Goal: Information Seeking & Learning: Learn about a topic

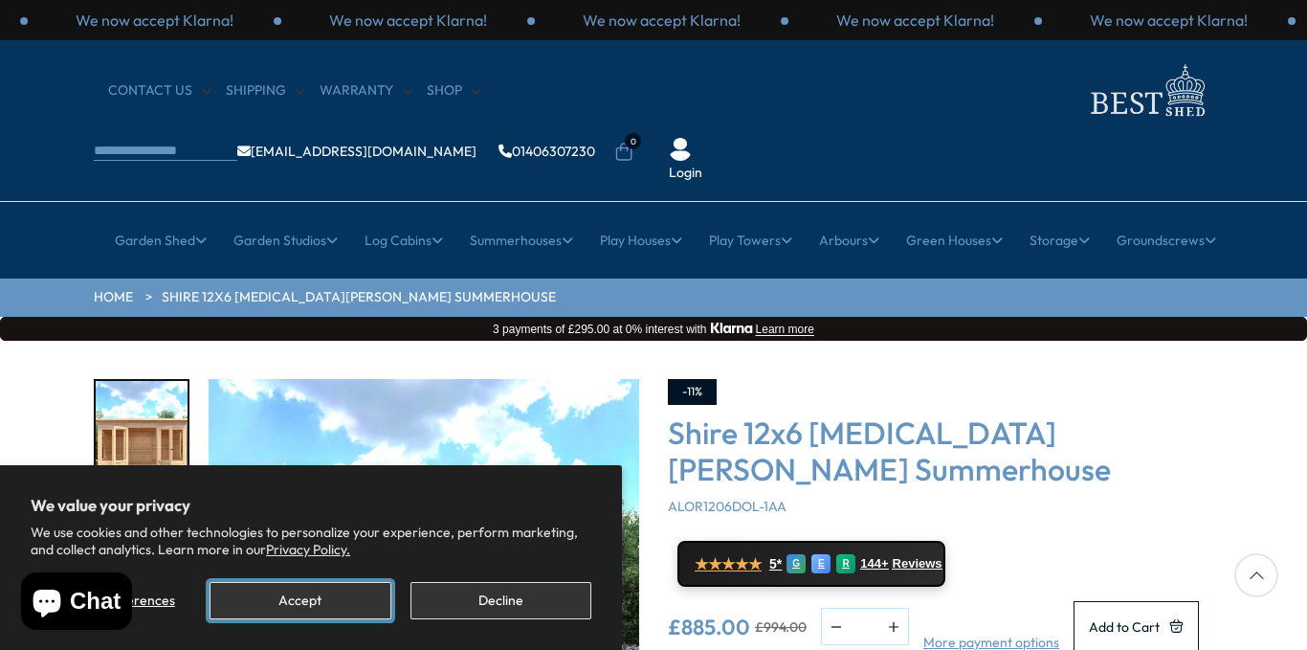
click at [370, 600] on button "Accept" at bounding box center [300, 600] width 181 height 37
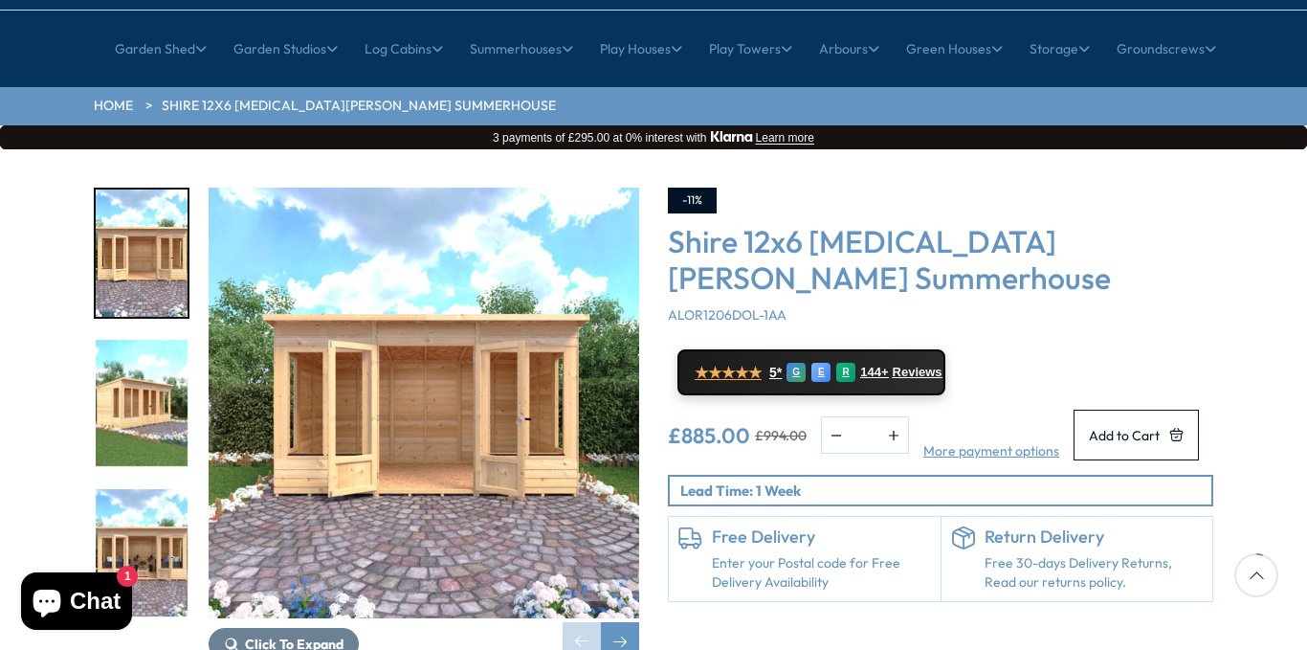
scroll to position [230, 0]
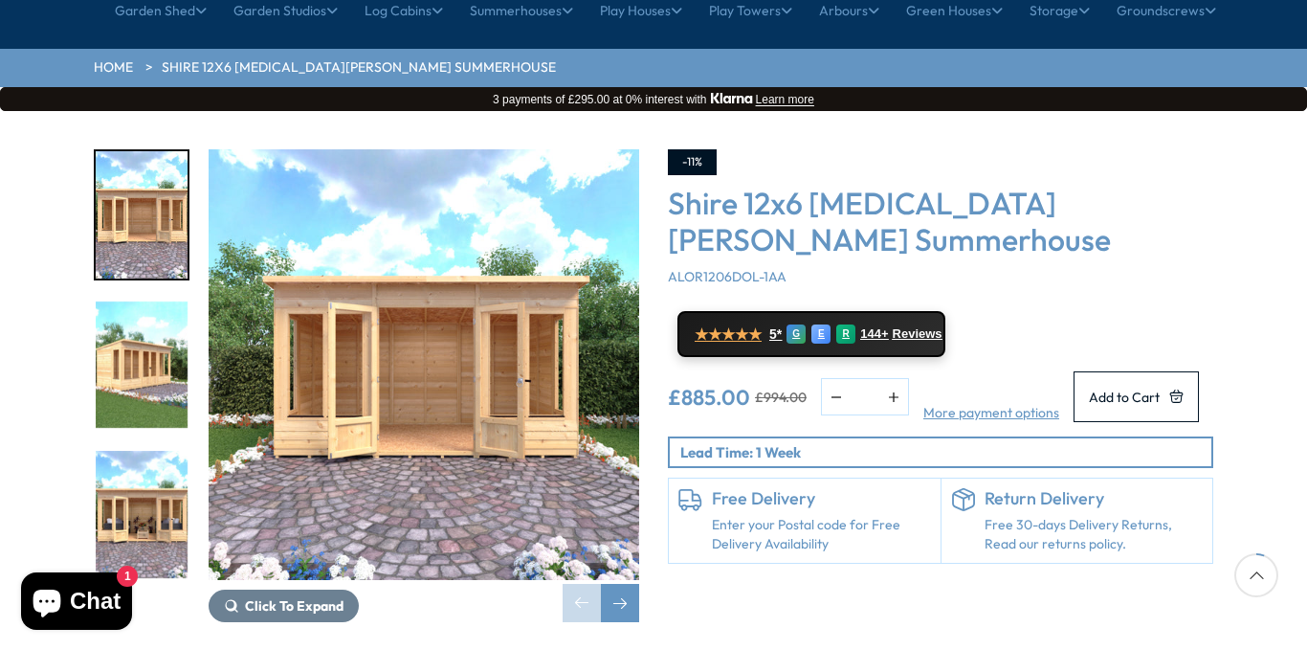
click at [130, 301] on img "2 / 9" at bounding box center [142, 364] width 92 height 127
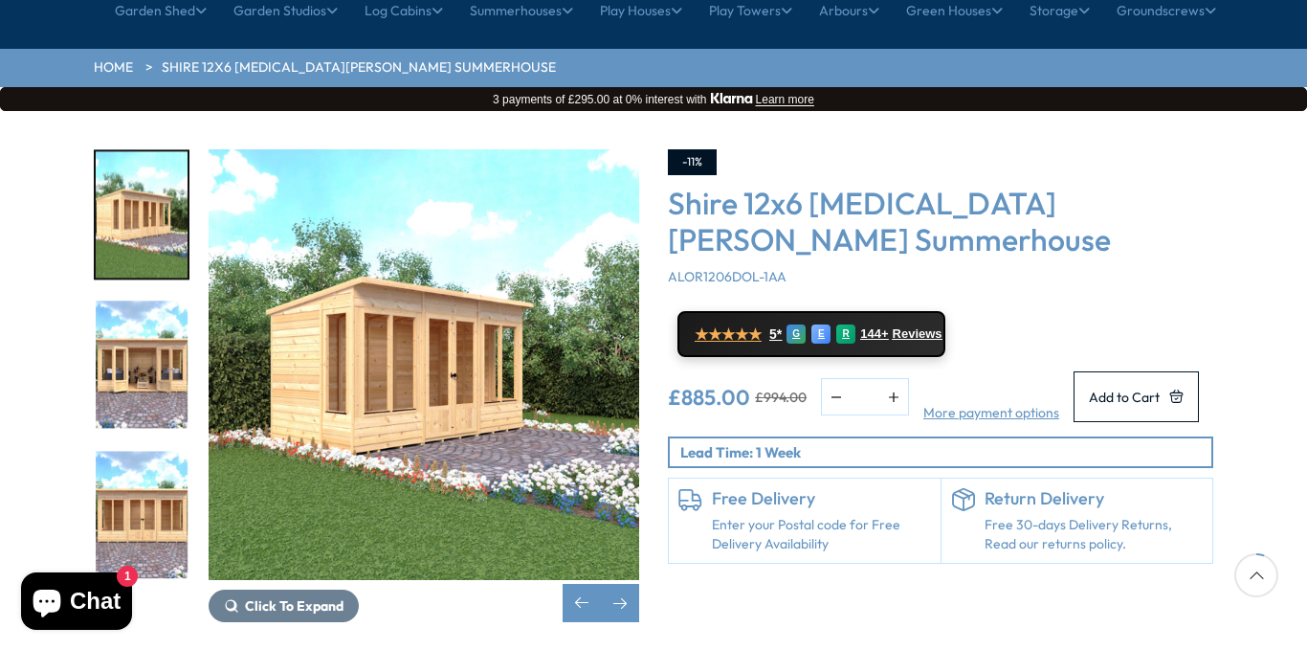
click at [147, 455] on img "4 / 9" at bounding box center [142, 514] width 92 height 127
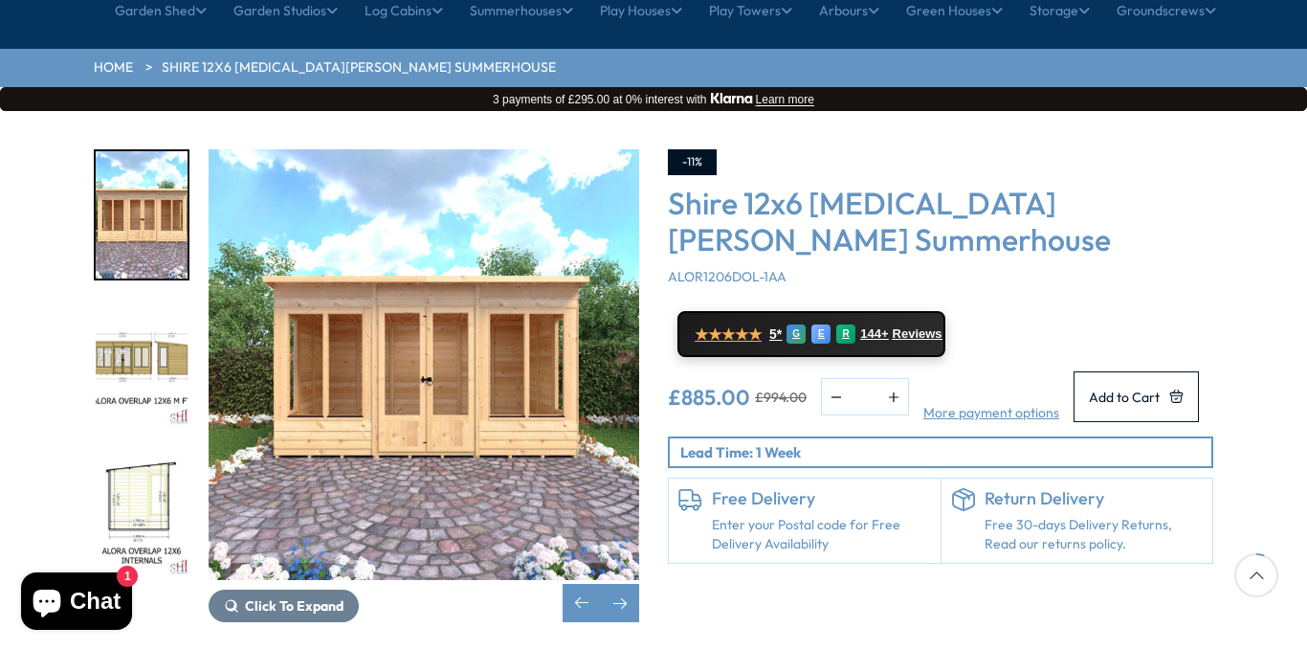
click at [148, 461] on img "6 / 9" at bounding box center [142, 514] width 92 height 127
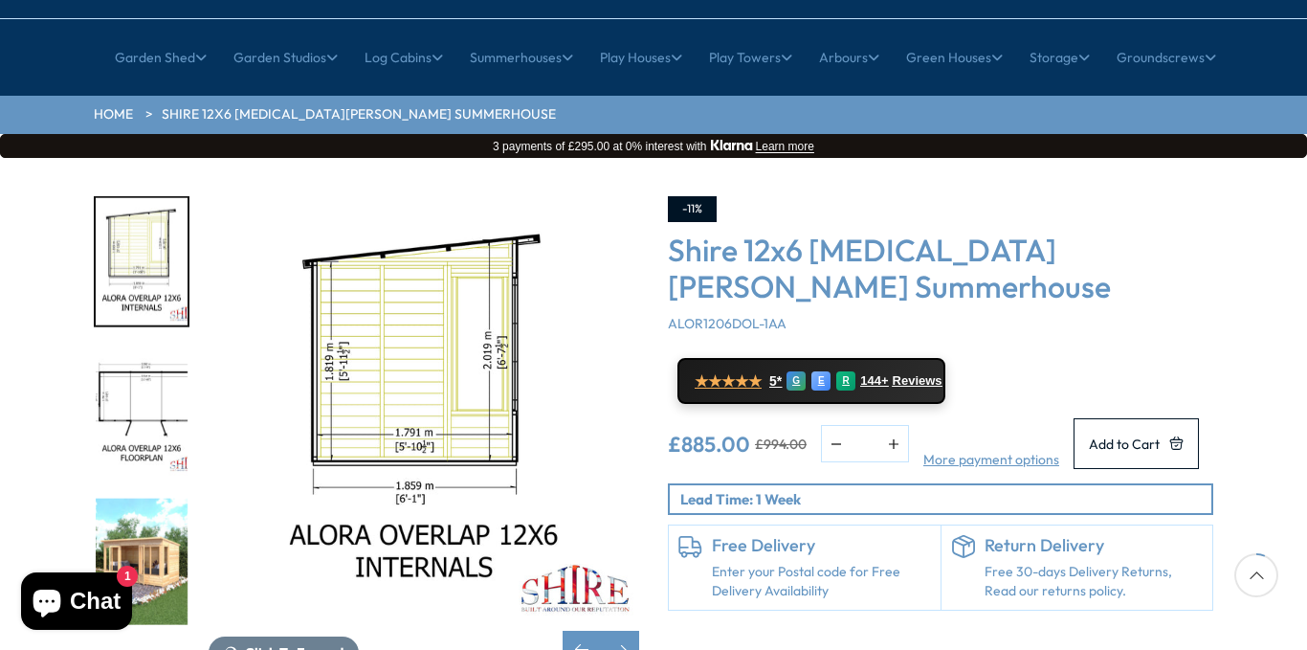
scroll to position [268, 0]
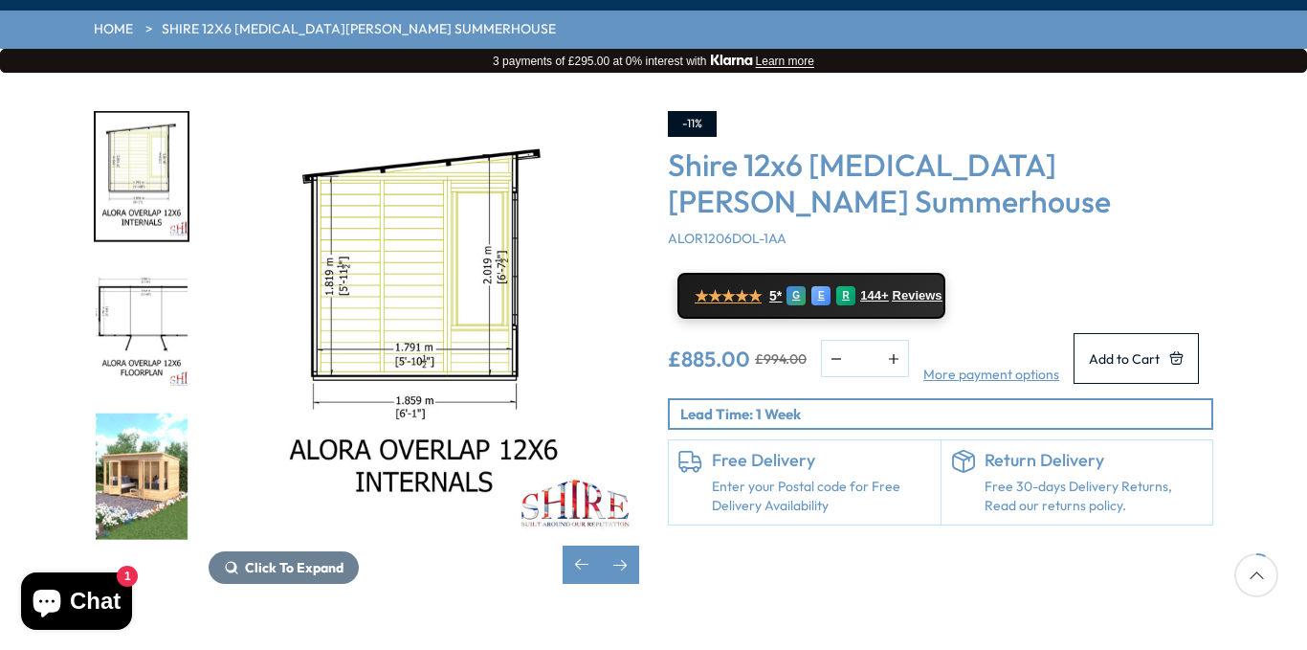
click at [162, 456] on img "8 / 9" at bounding box center [142, 475] width 92 height 127
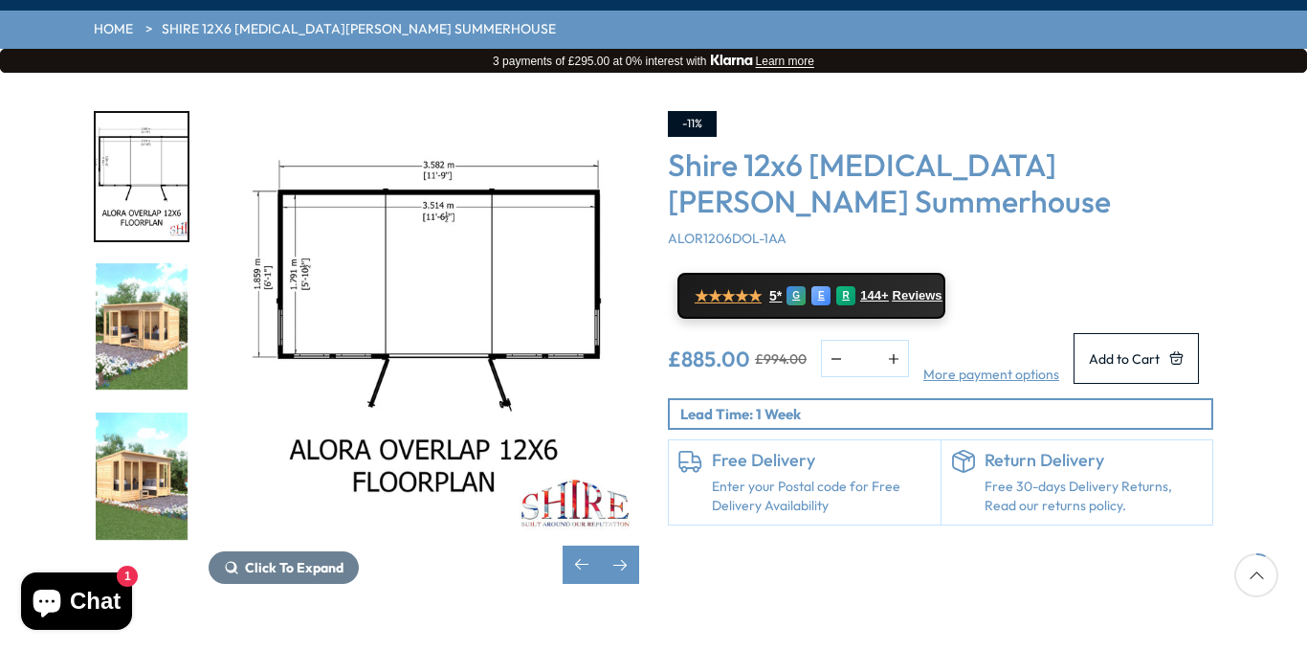
click at [161, 284] on img "8 / 9" at bounding box center [142, 326] width 92 height 127
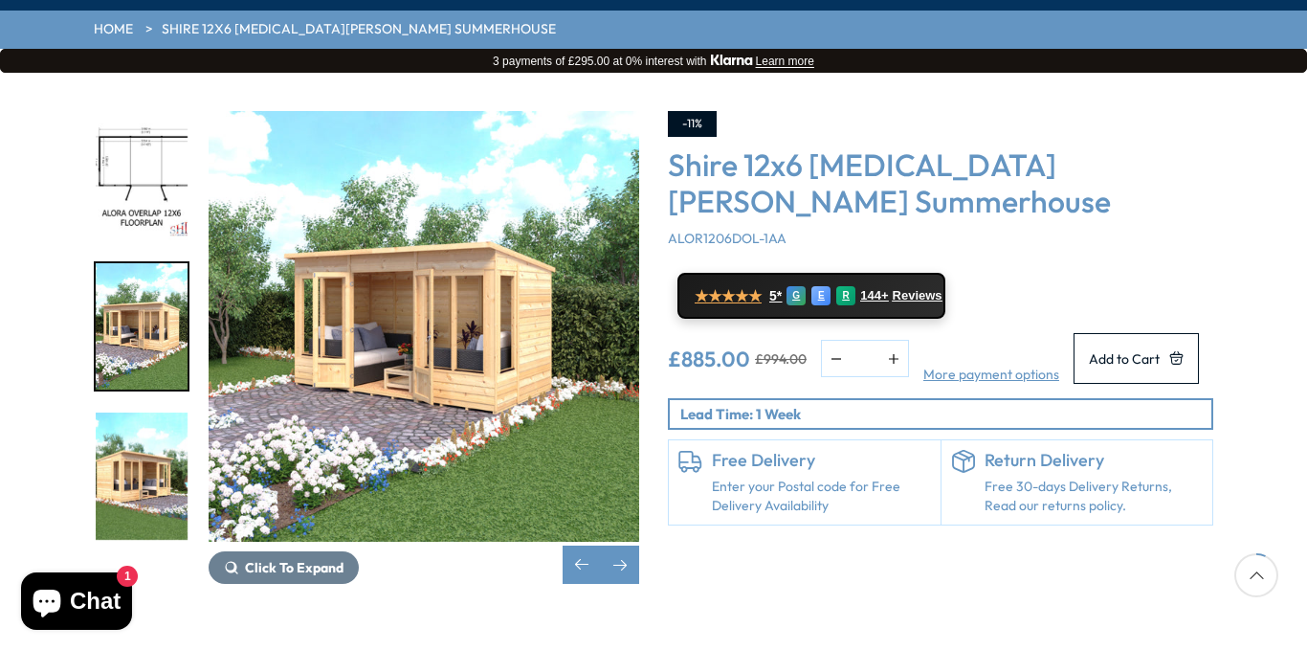
click at [143, 426] on img "9 / 9" at bounding box center [142, 475] width 92 height 127
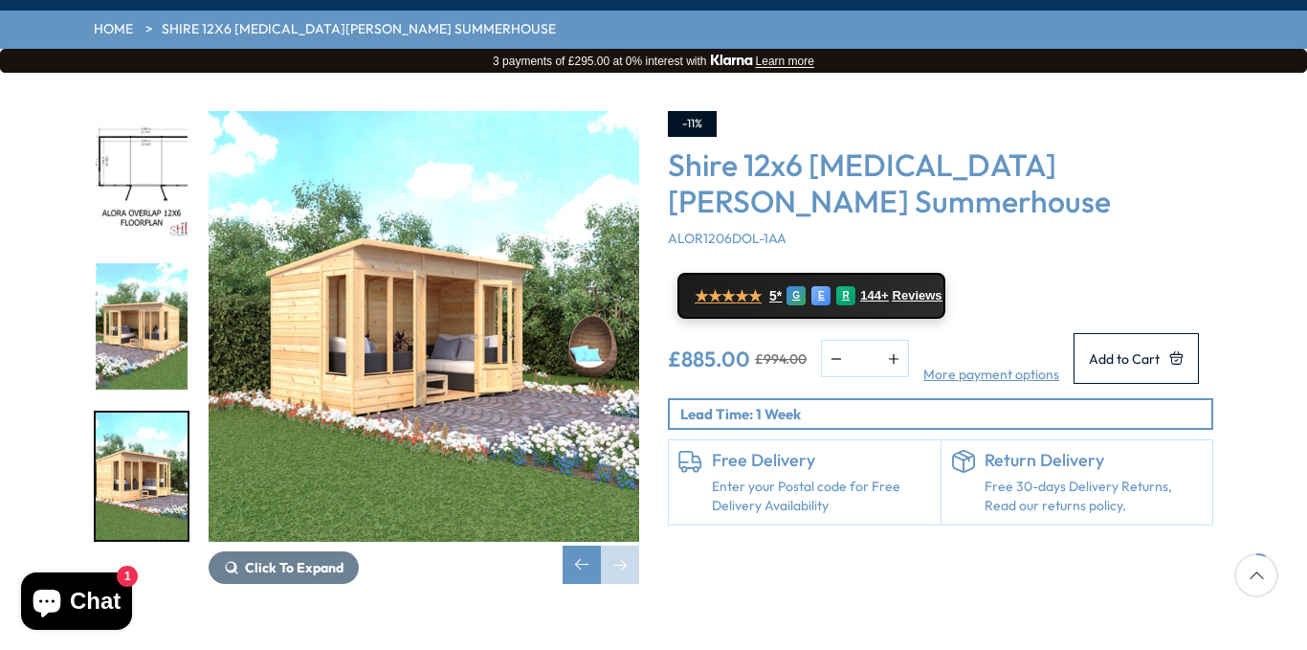
click at [142, 278] on img "8 / 9" at bounding box center [142, 326] width 92 height 127
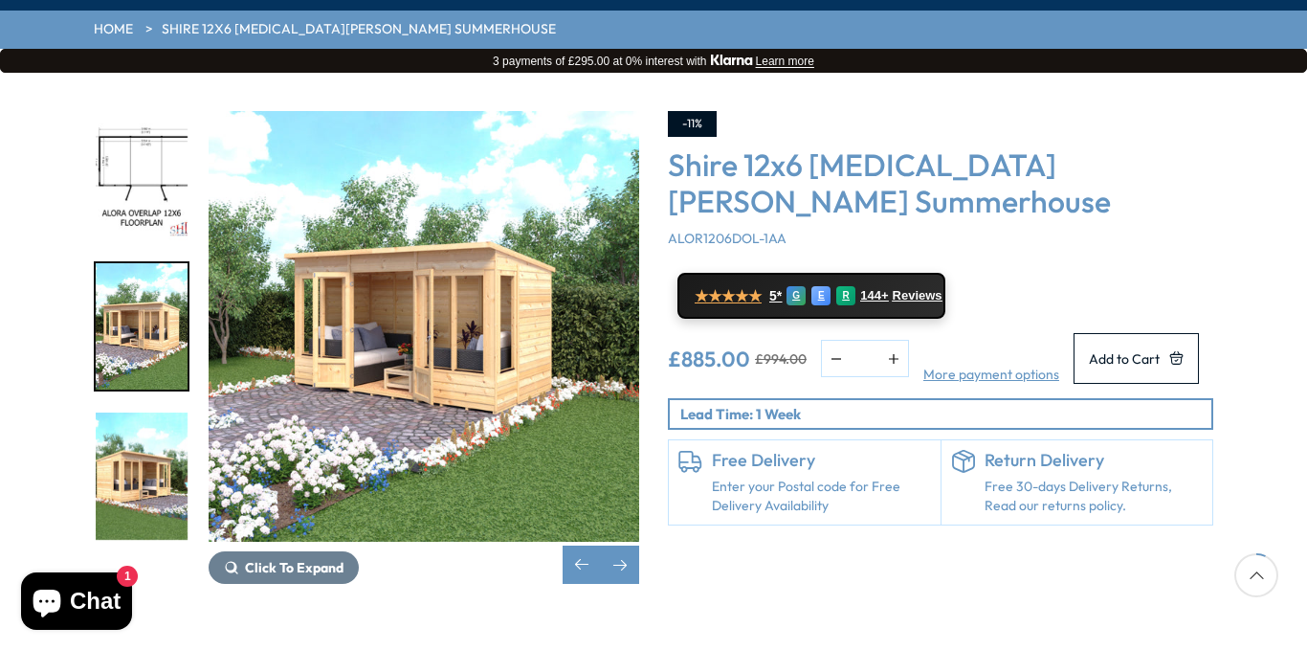
click at [143, 412] on img "9 / 9" at bounding box center [142, 475] width 92 height 127
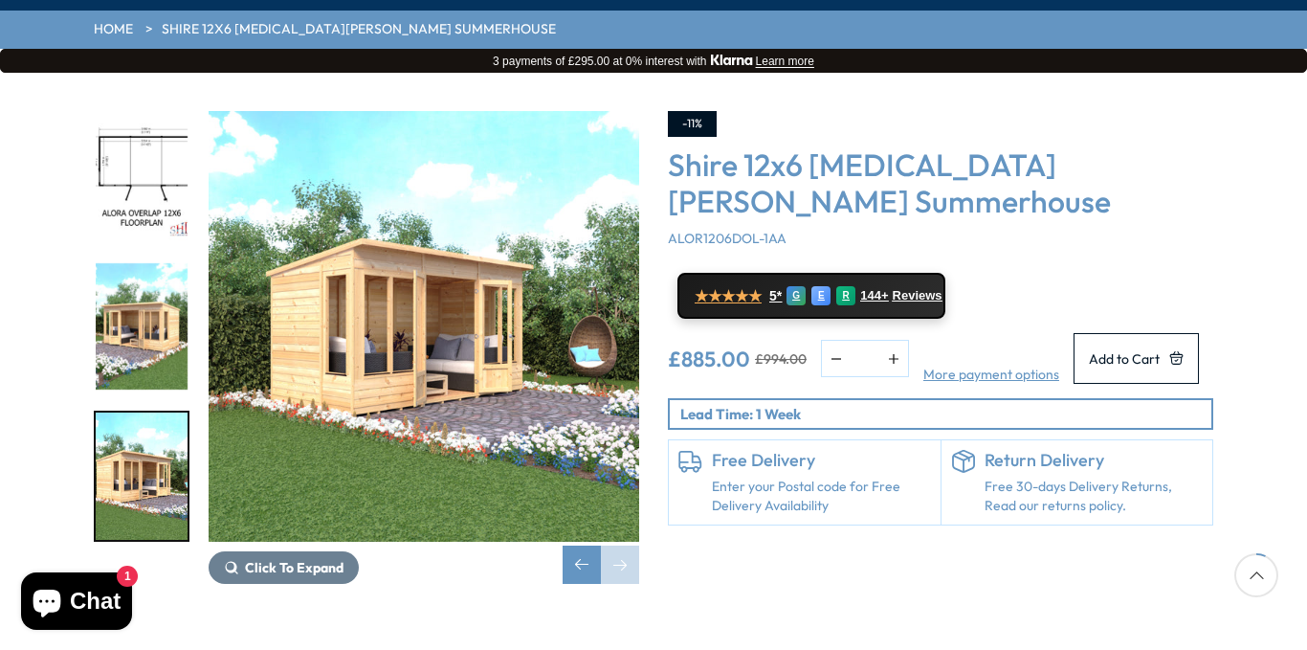
click at [573, 485] on div "Click To Expand" at bounding box center [424, 347] width 431 height 473
click at [580, 545] on div "Previous slide" at bounding box center [582, 564] width 38 height 38
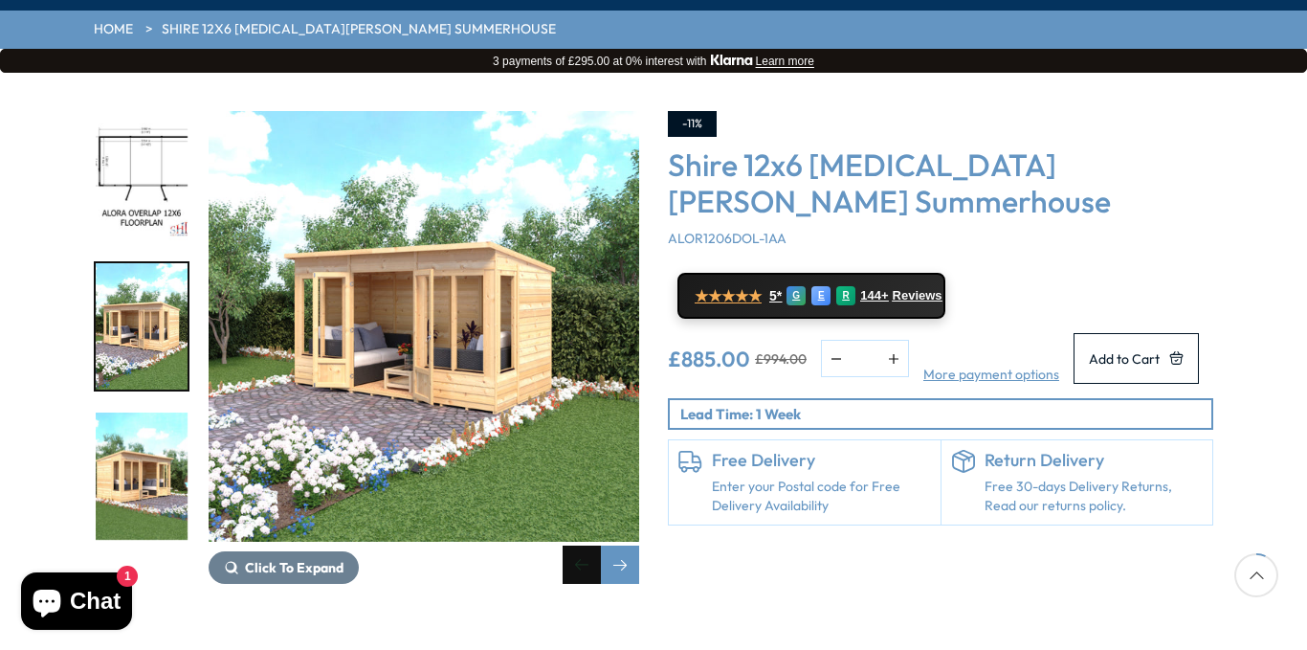
click at [580, 545] on div "Previous slide" at bounding box center [582, 564] width 38 height 38
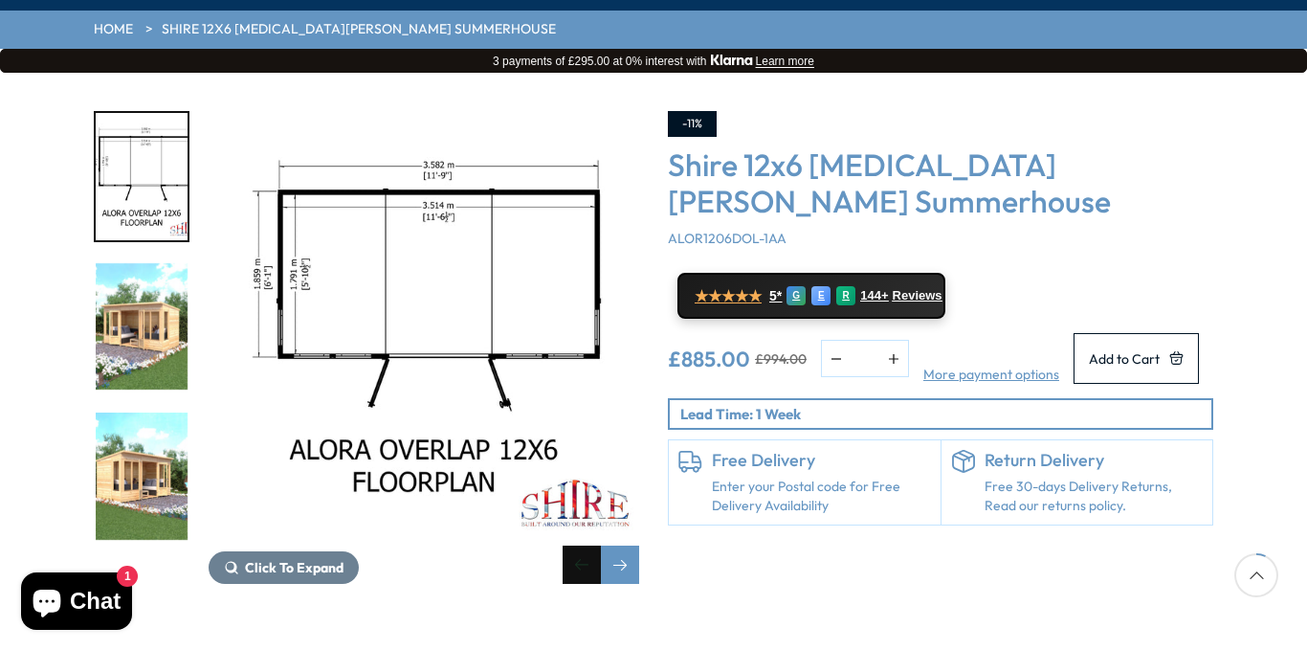
click at [580, 545] on div "Previous slide" at bounding box center [582, 564] width 38 height 38
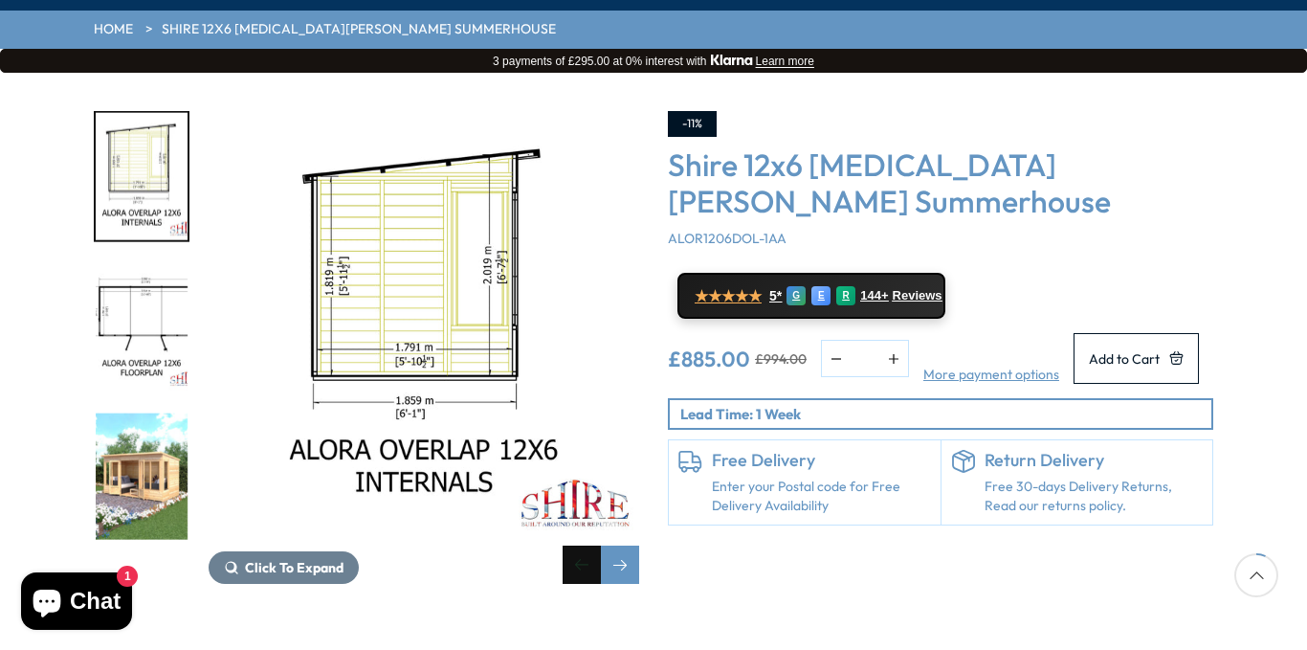
click at [580, 545] on div "Previous slide" at bounding box center [582, 564] width 38 height 38
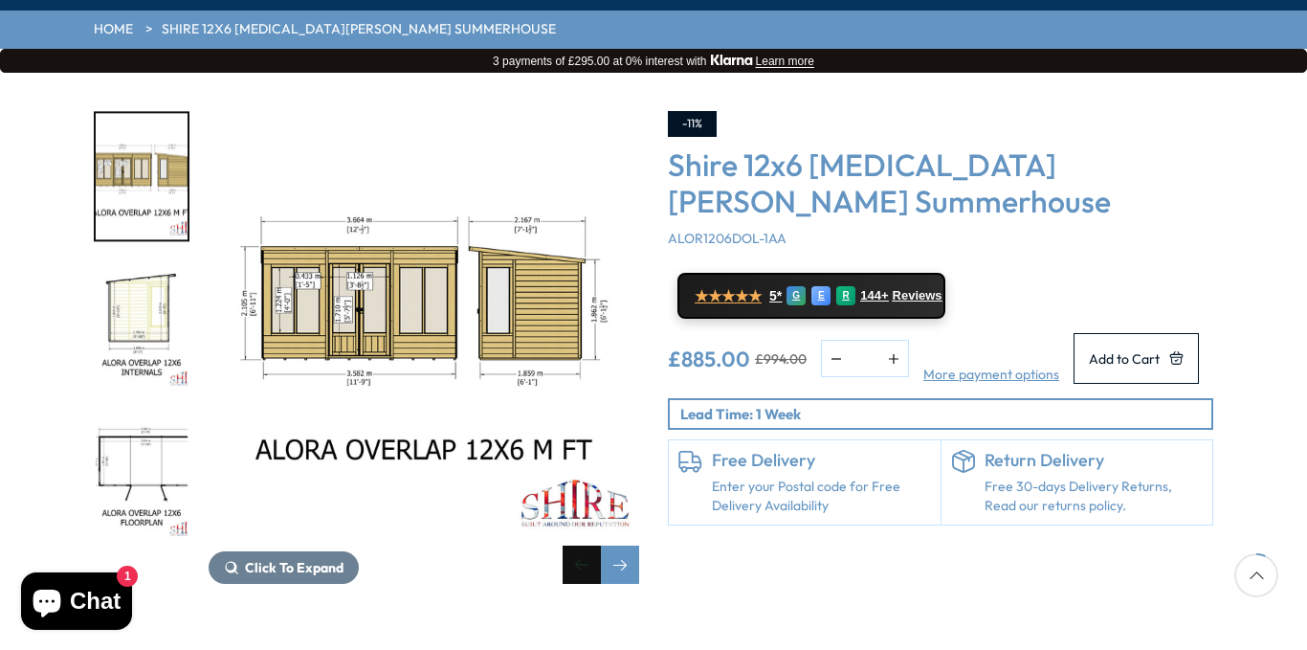
click at [580, 545] on div "Previous slide" at bounding box center [582, 564] width 38 height 38
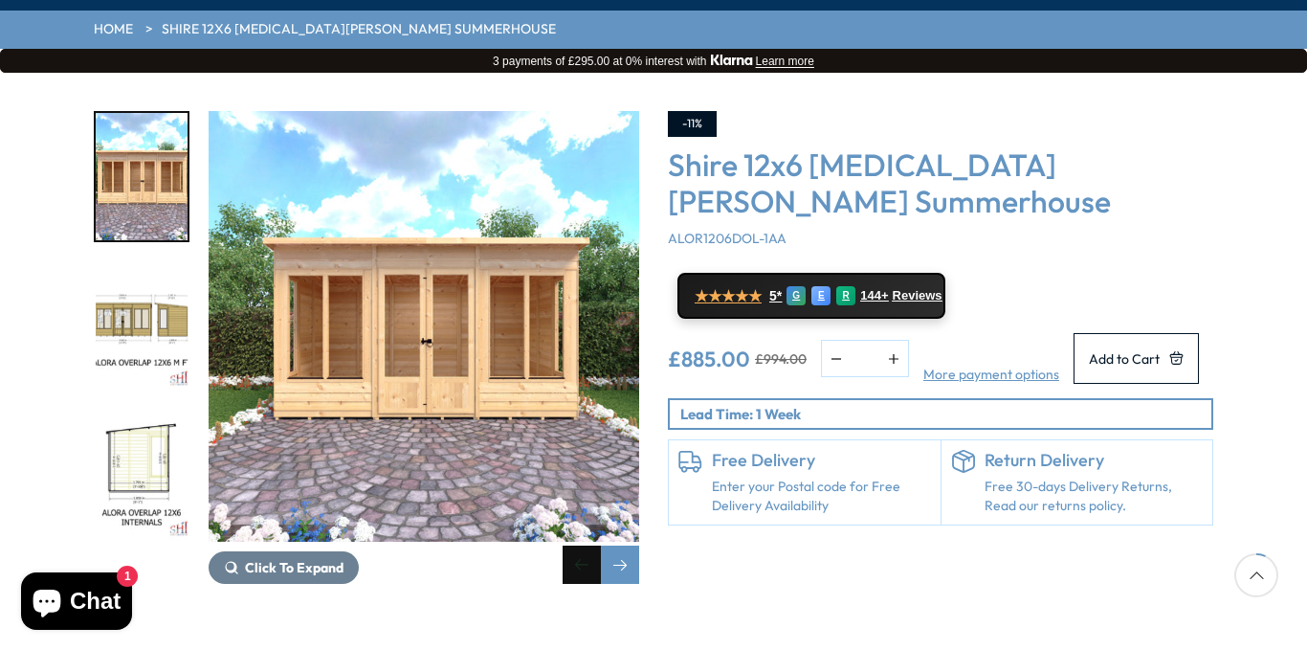
click at [580, 545] on div "Previous slide" at bounding box center [582, 564] width 38 height 38
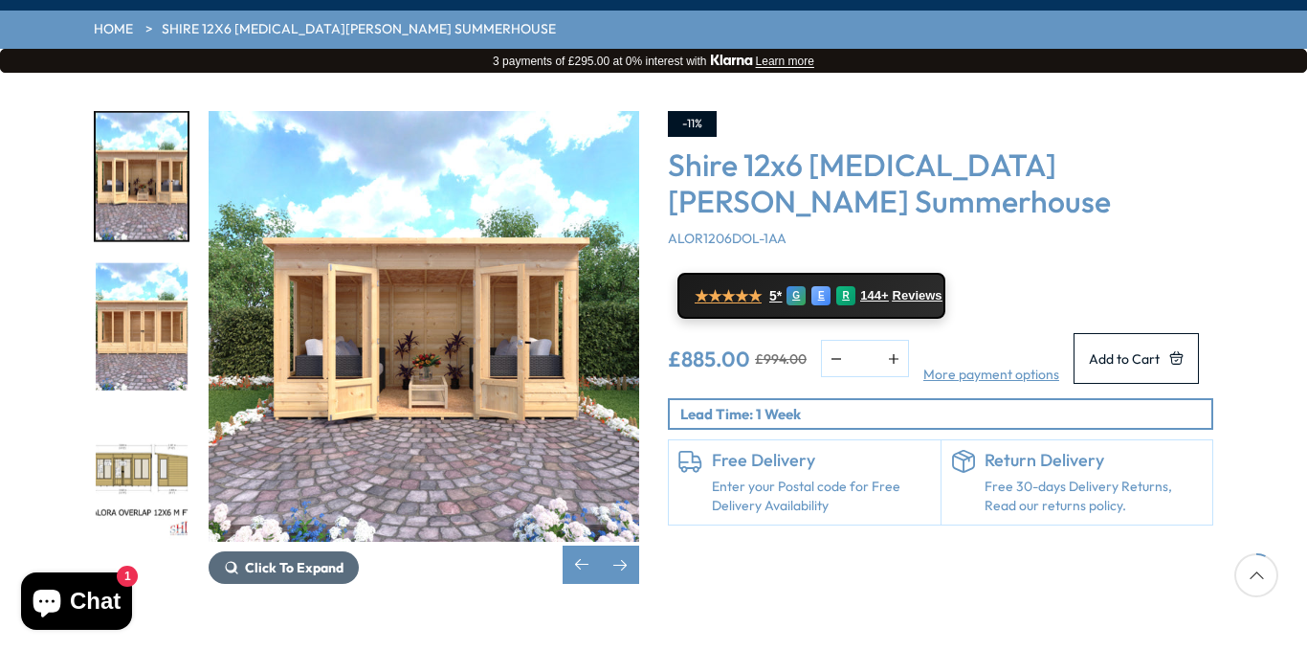
click at [333, 559] on span "Click To Expand" at bounding box center [294, 567] width 99 height 17
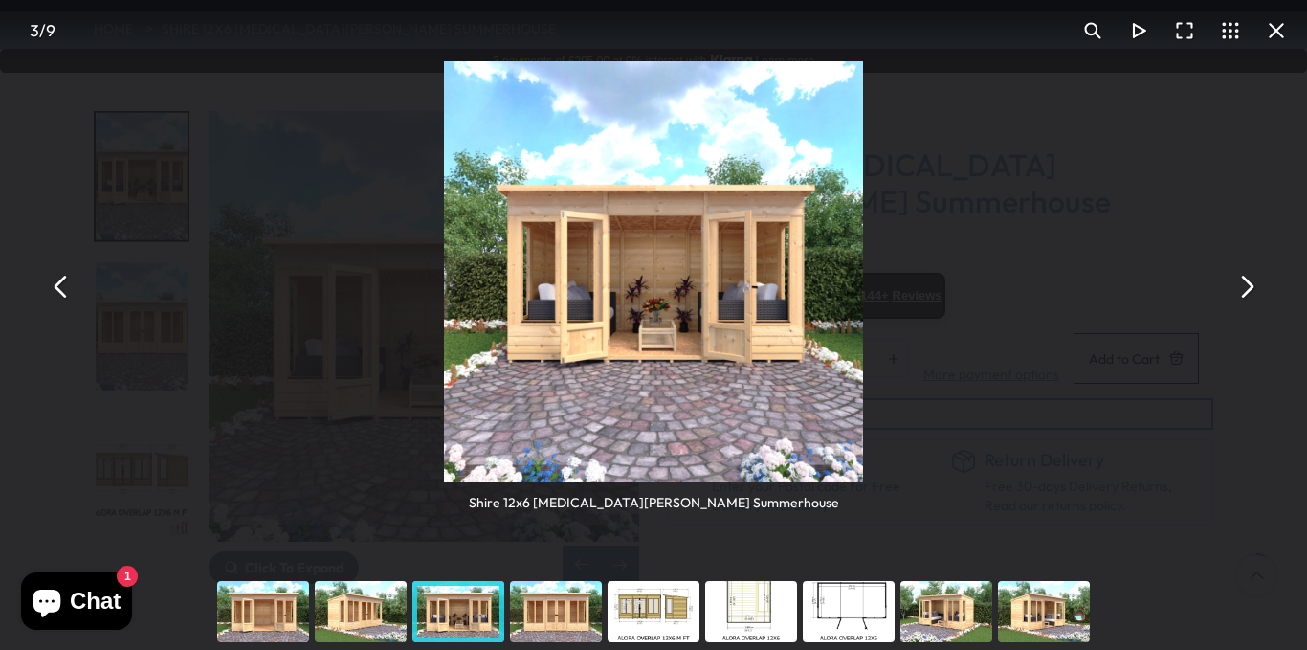
click at [805, 293] on img "You can close this modal content with the ESC key" at bounding box center [654, 271] width 420 height 420
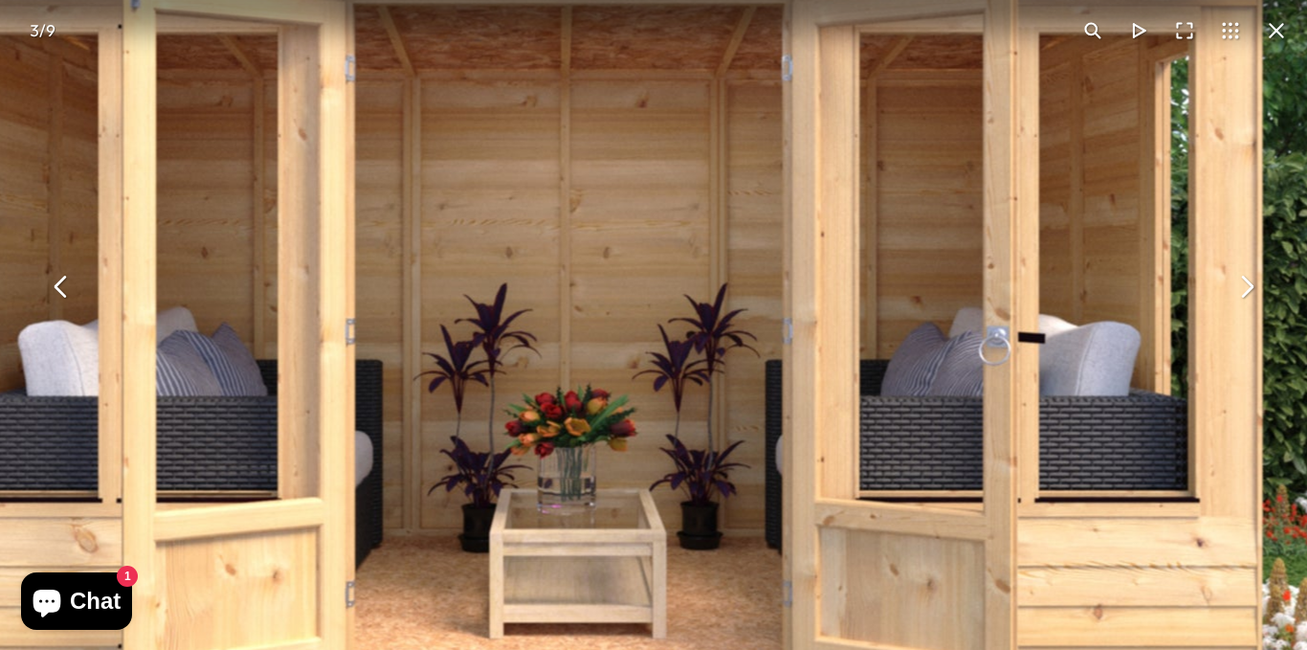
drag, startPoint x: 588, startPoint y: 223, endPoint x: 1048, endPoint y: 295, distance: 465.9
click at [1048, 295] on img "You can close this modal content with the ESC key" at bounding box center [558, 264] width 1960 height 1960
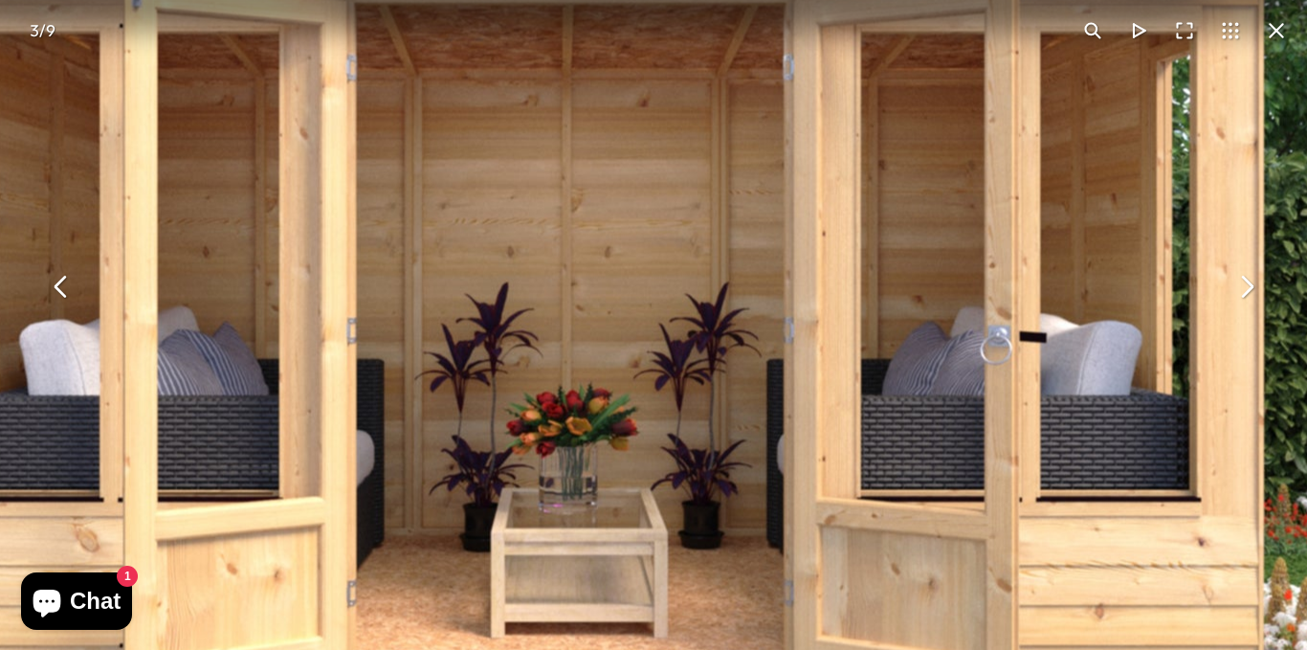
click at [62, 294] on button "You can close this modal content with the ESC key" at bounding box center [61, 287] width 46 height 46
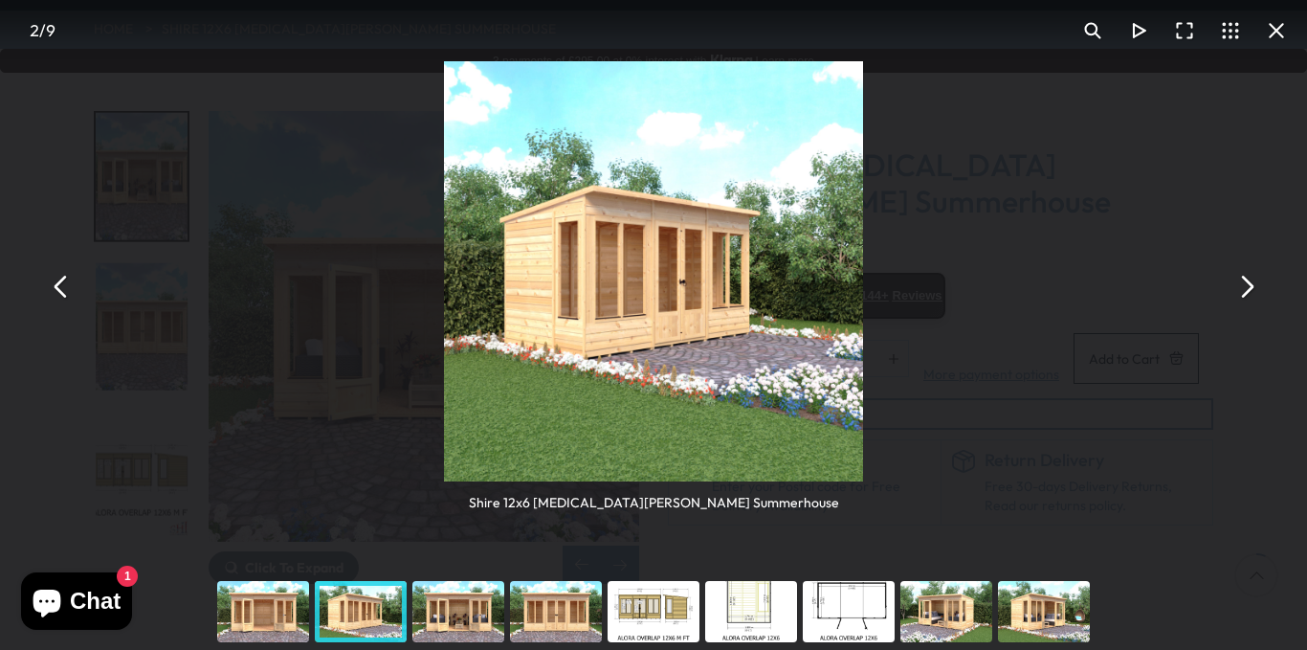
click at [1247, 291] on button "You can close this modal content with the ESC key" at bounding box center [1246, 287] width 46 height 46
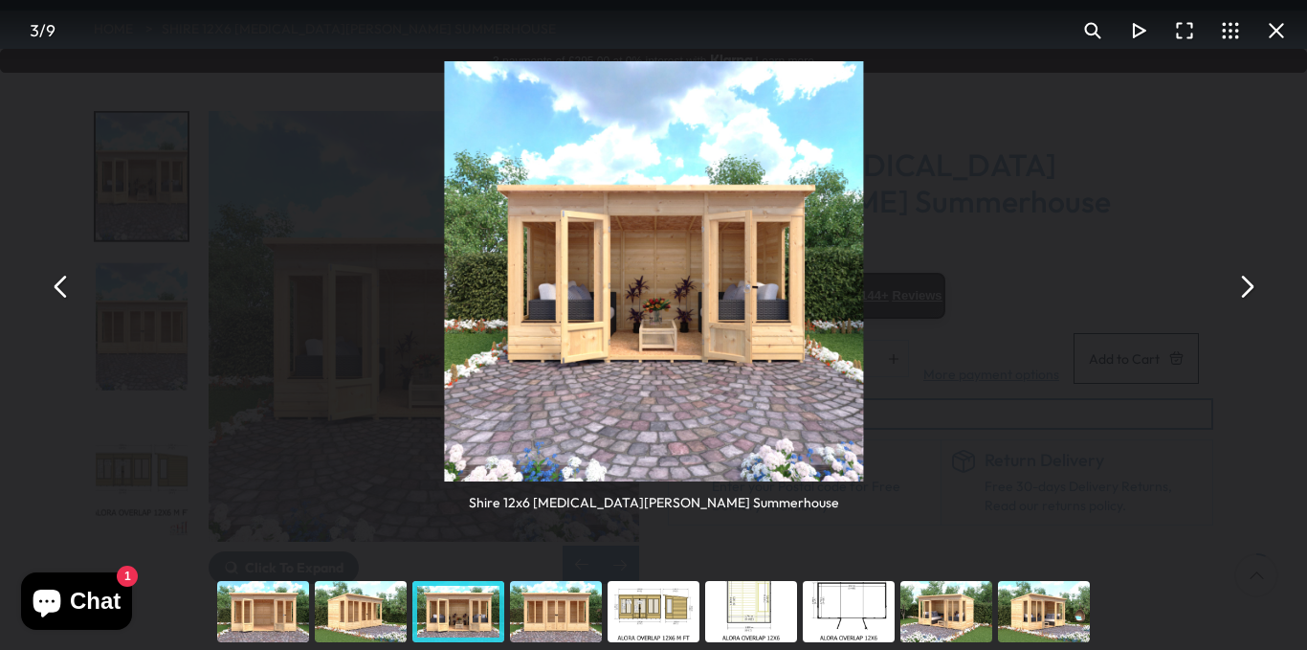
click at [1247, 291] on button "You can close this modal content with the ESC key" at bounding box center [1246, 287] width 46 height 46
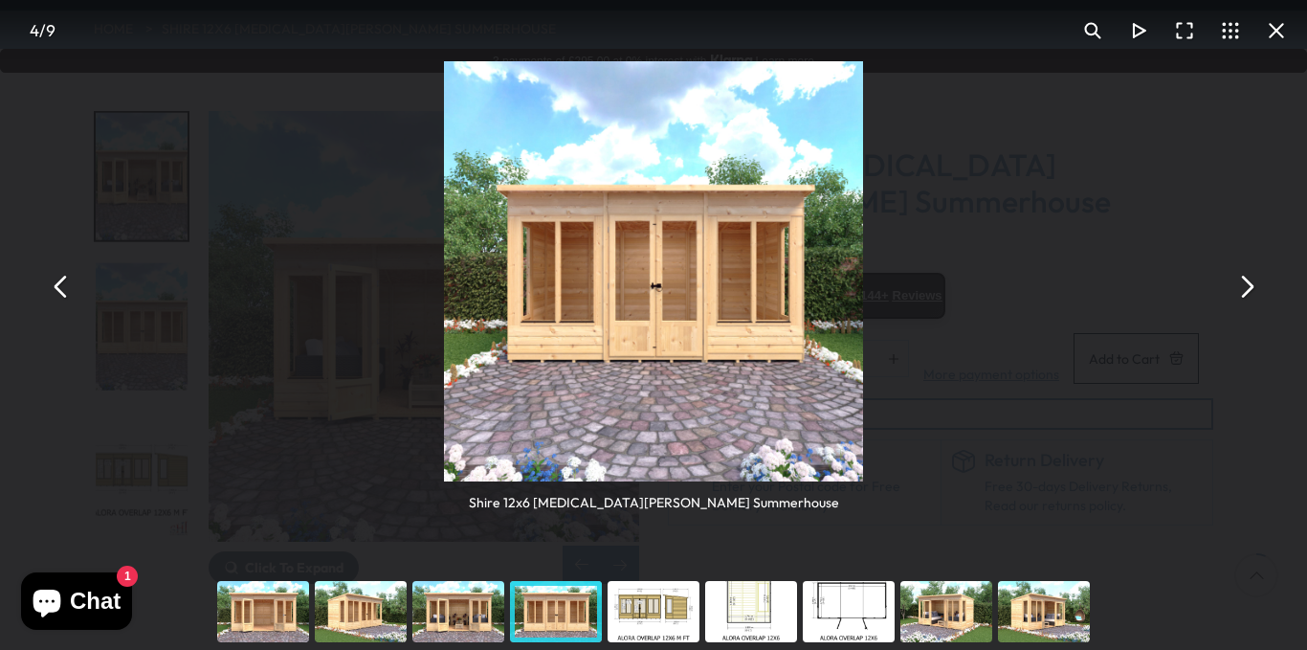
click at [1247, 291] on button "You can close this modal content with the ESC key" at bounding box center [1246, 287] width 46 height 46
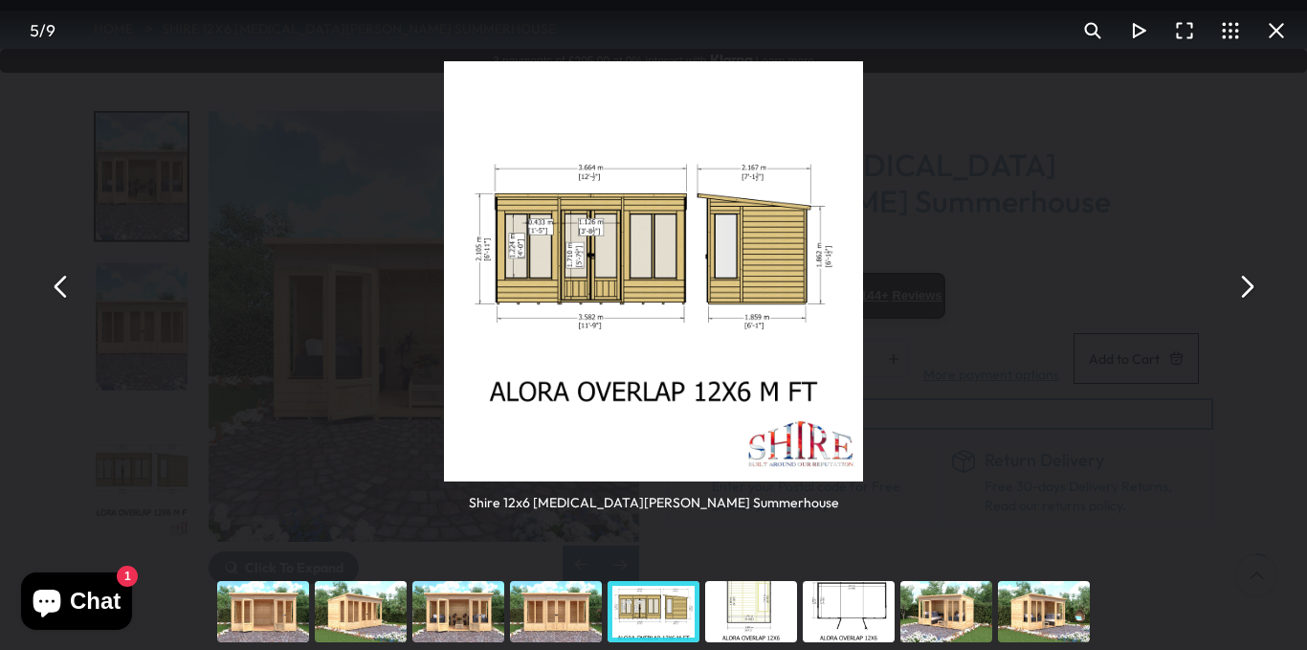
click at [1247, 291] on button "You can close this modal content with the ESC key" at bounding box center [1246, 287] width 46 height 46
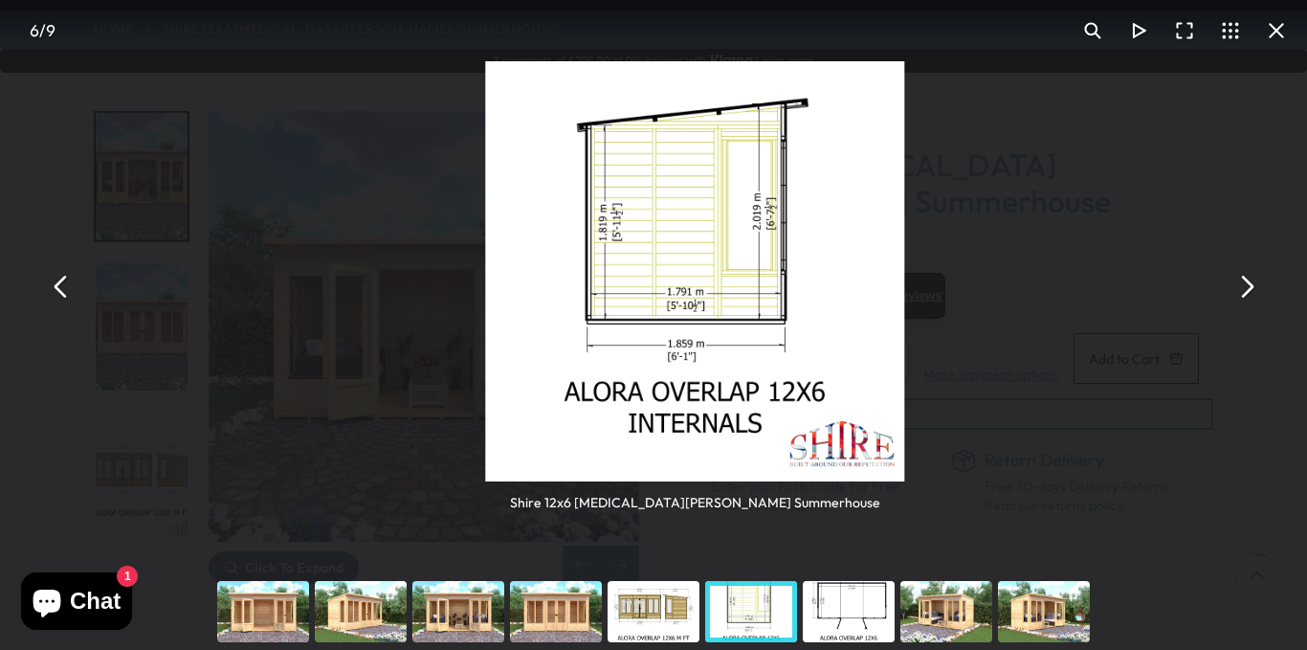
click at [1247, 291] on button "You can close this modal content with the ESC key" at bounding box center [1246, 287] width 46 height 46
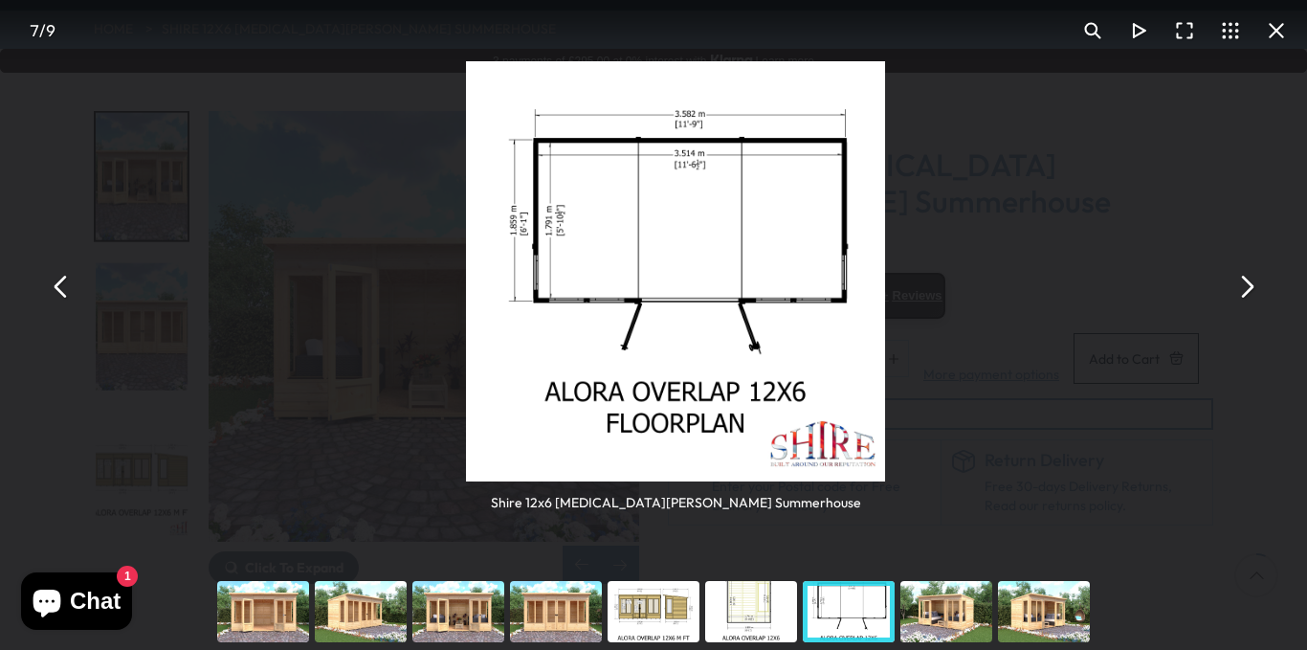
click at [1247, 291] on button "You can close this modal content with the ESC key" at bounding box center [1246, 287] width 46 height 46
